Goal: Task Accomplishment & Management: Manage account settings

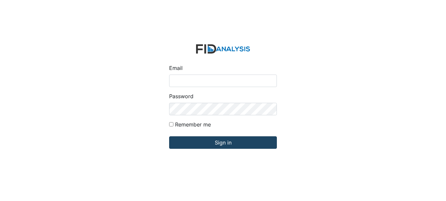
type input "[EMAIL_ADDRESS][DOMAIN_NAME]"
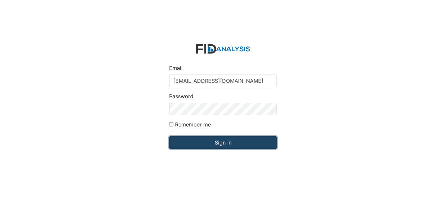
click at [184, 145] on input "Sign in" at bounding box center [223, 142] width 108 height 12
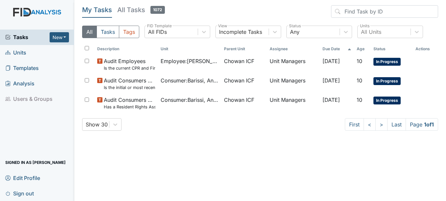
click at [206, 12] on header "My Tasks All Tasks 1072" at bounding box center [260, 12] width 356 height 15
